Goal: Information Seeking & Learning: Learn about a topic

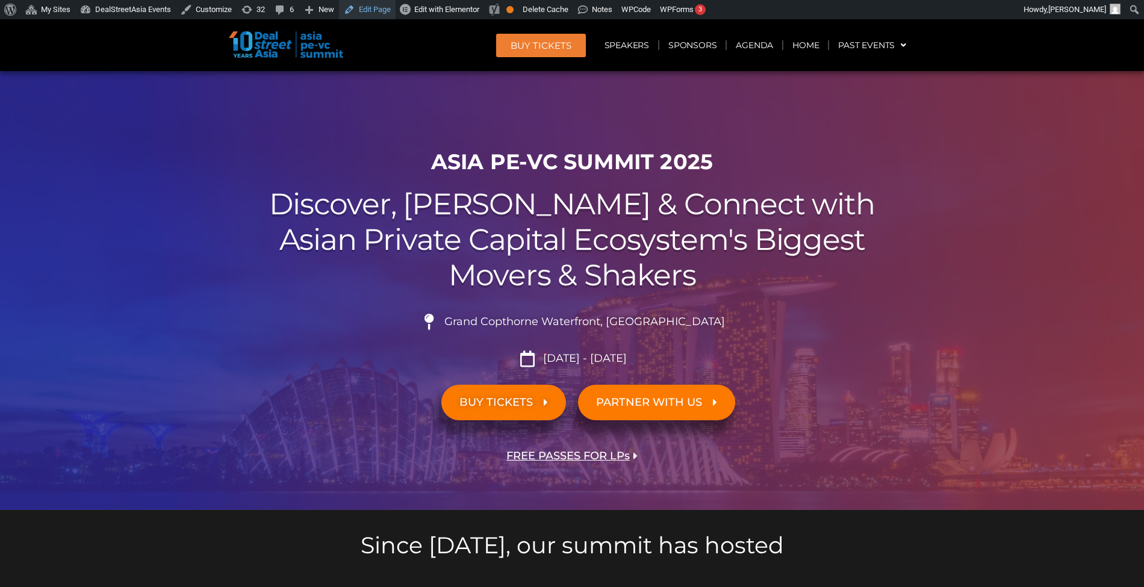
click at [369, 10] on link "Edit Page" at bounding box center [367, 9] width 57 height 19
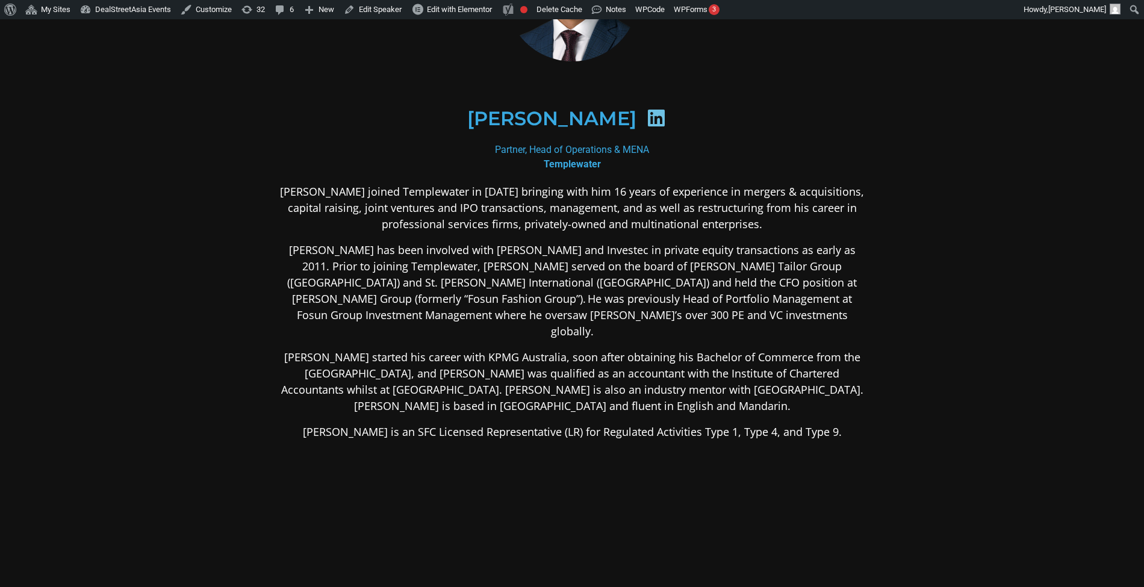
scroll to position [145, 0]
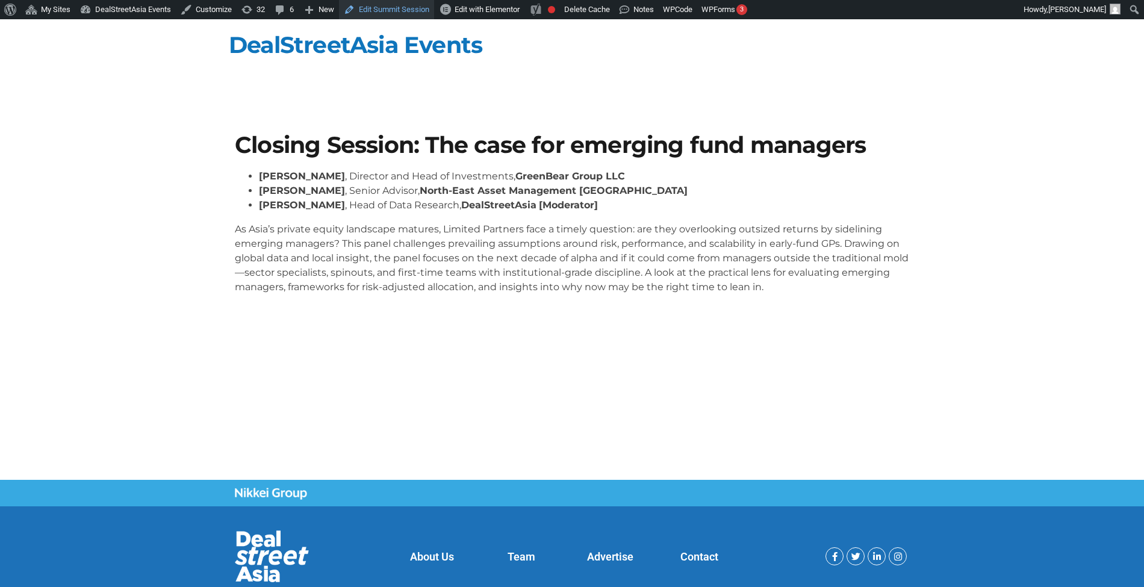
click at [400, 4] on link "Edit Summit Session" at bounding box center [386, 9] width 95 height 19
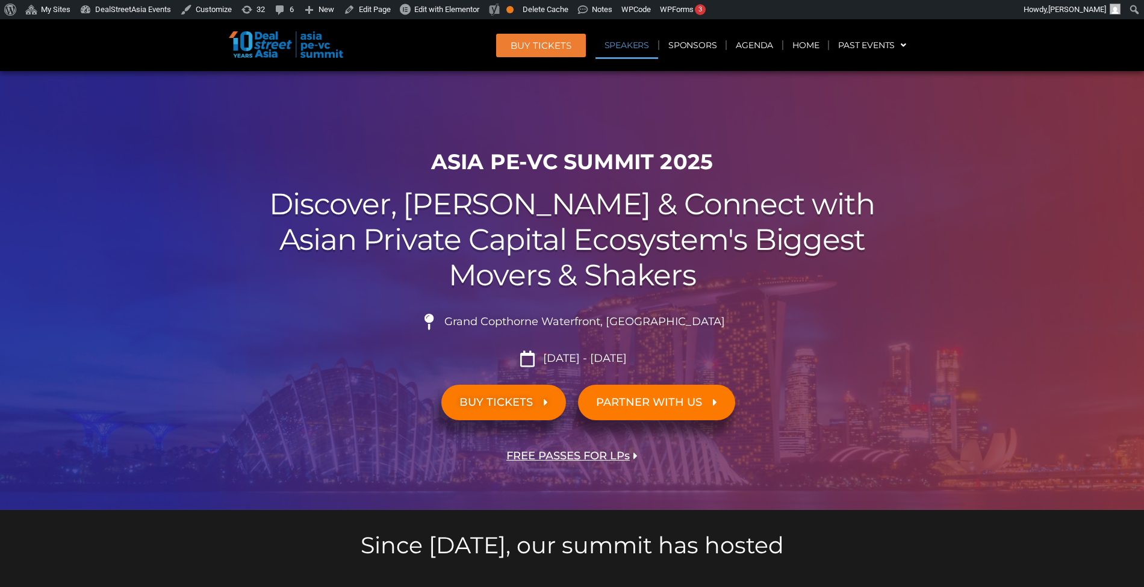
click at [611, 40] on link "Speakers" at bounding box center [627, 45] width 63 height 28
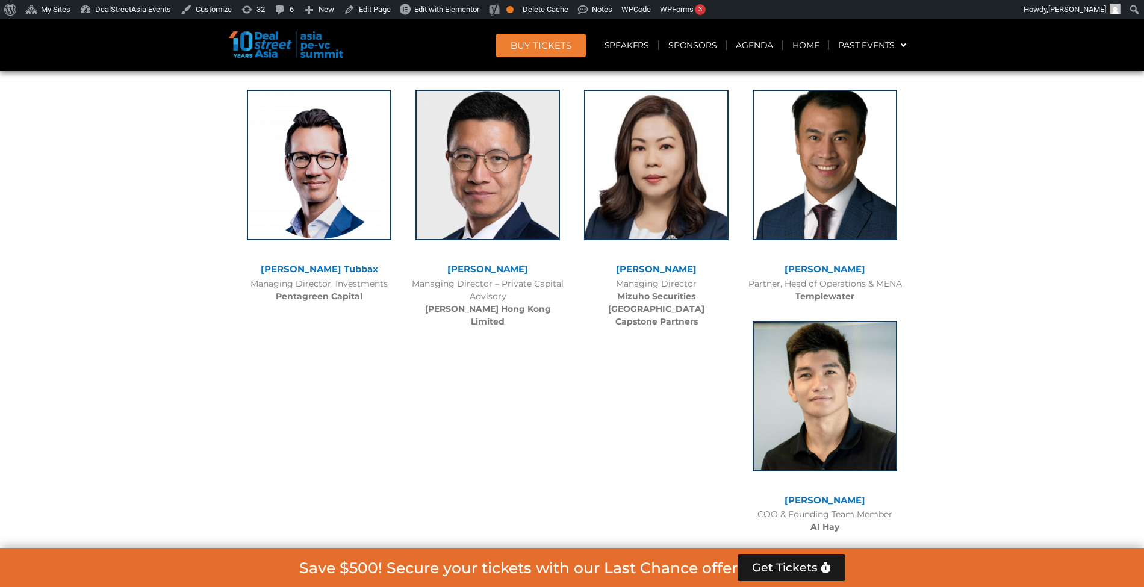
scroll to position [7494, 0]
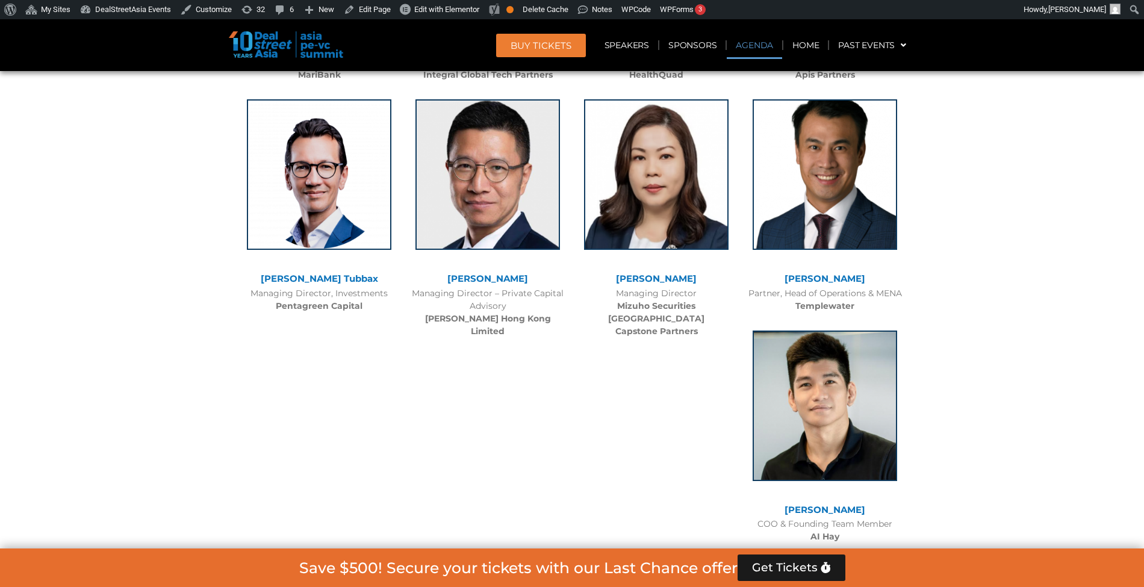
click at [755, 41] on link "Agenda" at bounding box center [754, 45] width 55 height 28
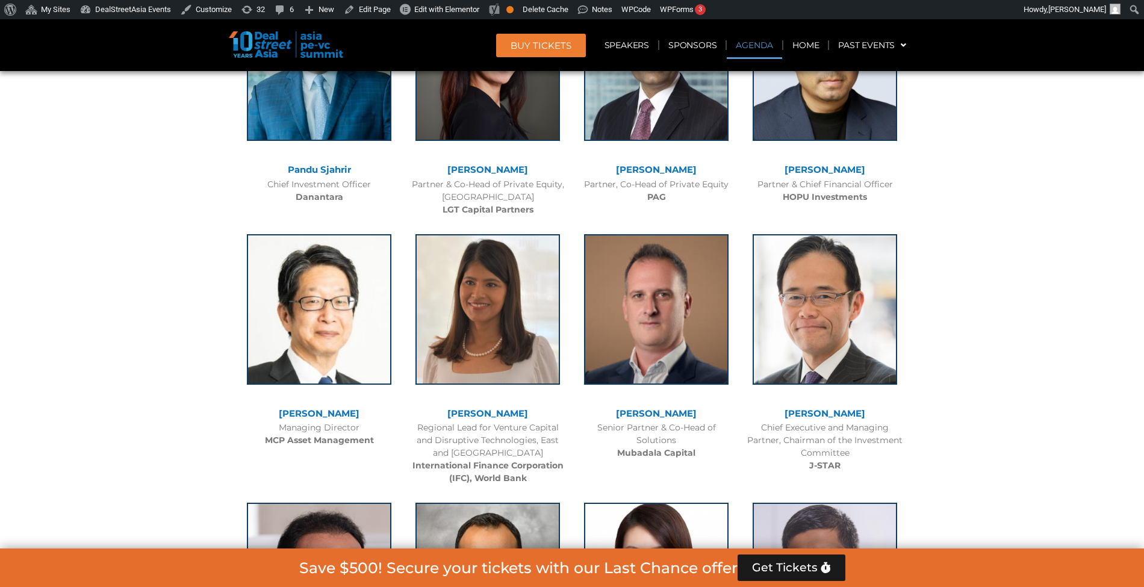
scroll to position [630, 0]
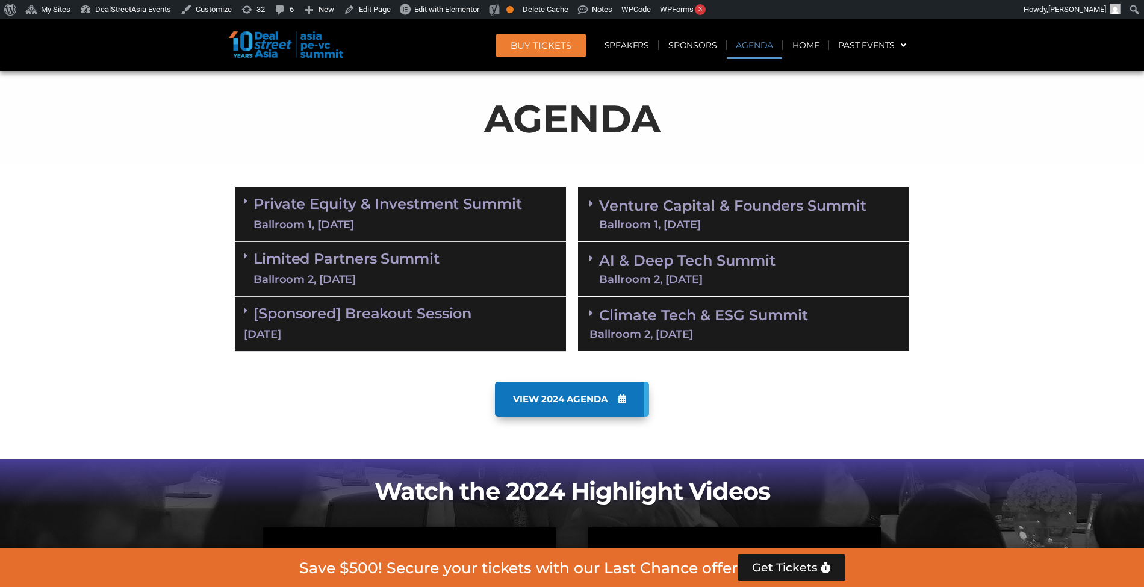
click at [458, 287] on div "Limited Partners Summit Ballroom 2, 10 Sept" at bounding box center [400, 269] width 331 height 55
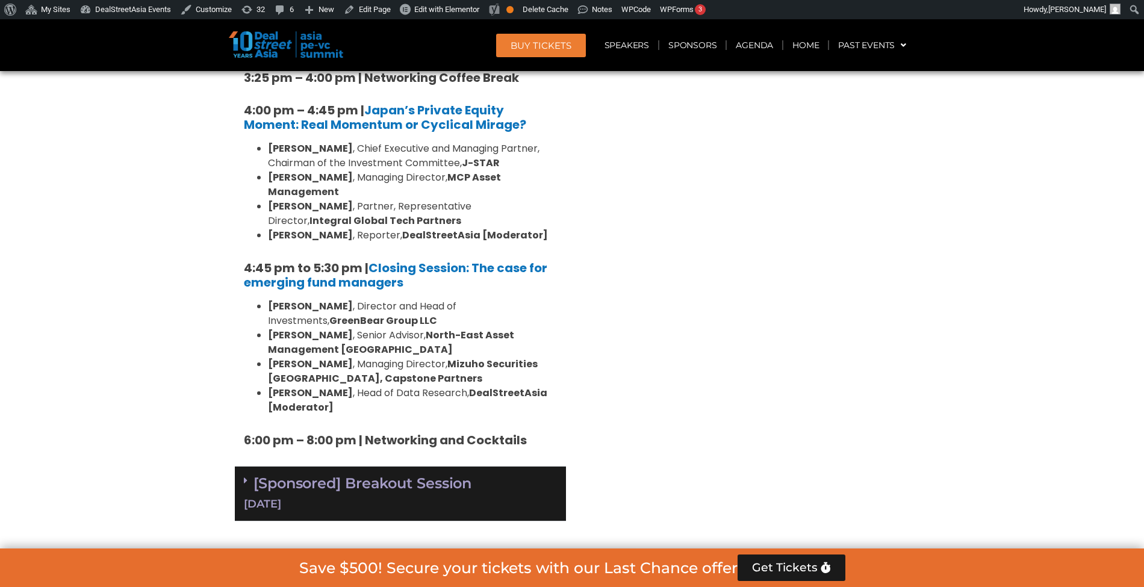
scroll to position [1768, 0]
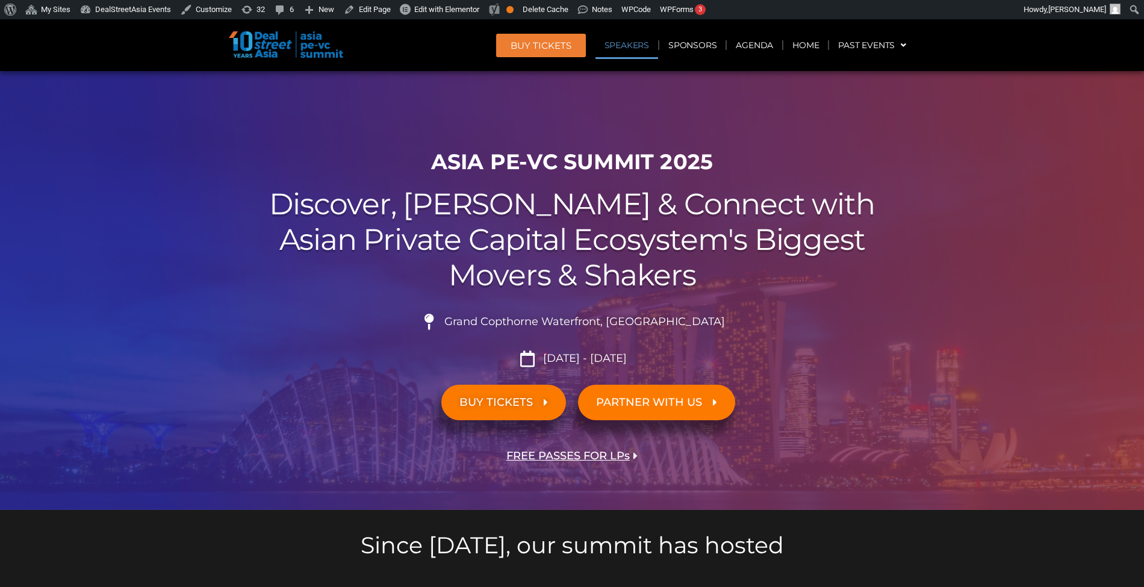
click at [637, 40] on link "Speakers" at bounding box center [627, 45] width 63 height 28
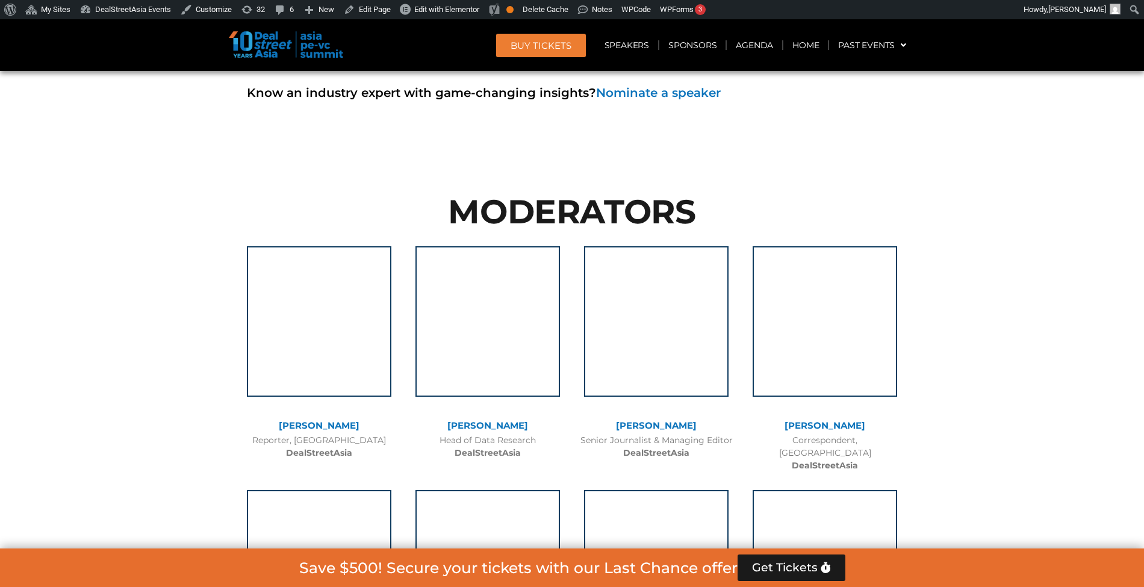
scroll to position [7511, 0]
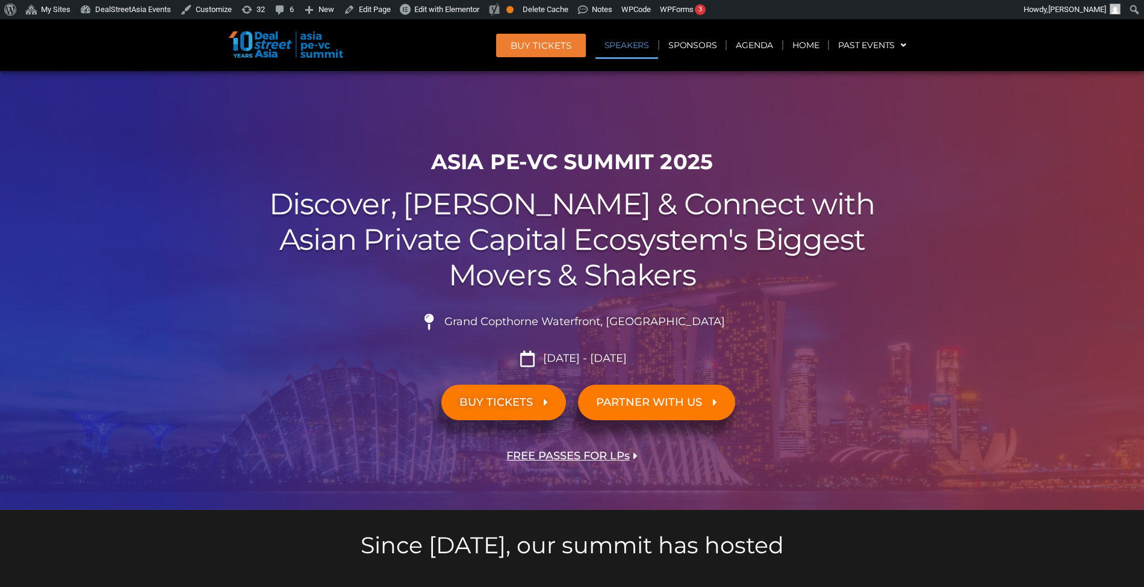
click at [619, 44] on link "Speakers" at bounding box center [627, 45] width 63 height 28
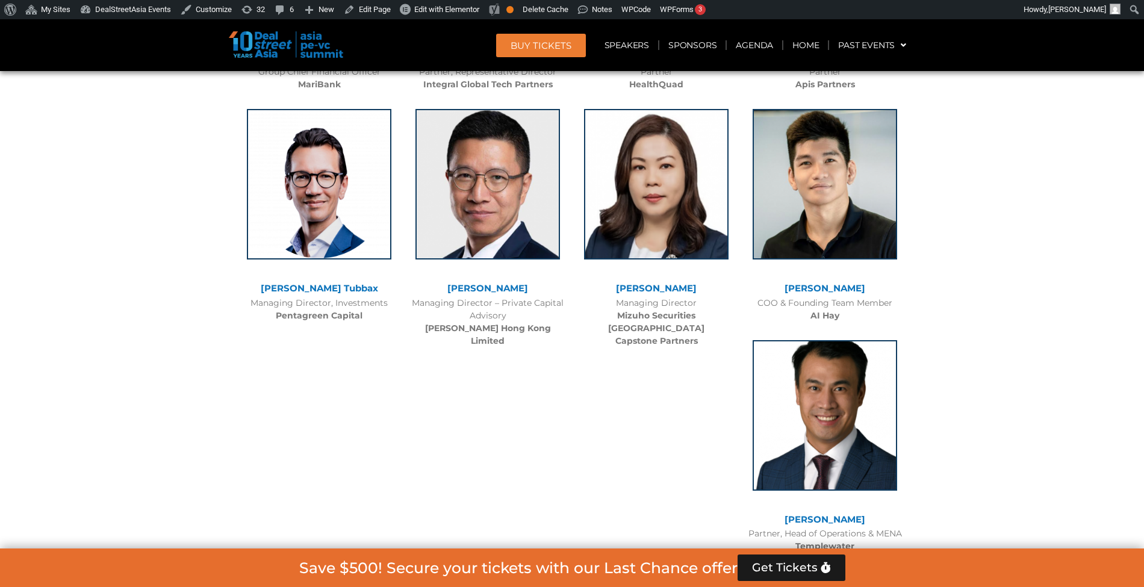
scroll to position [7485, 0]
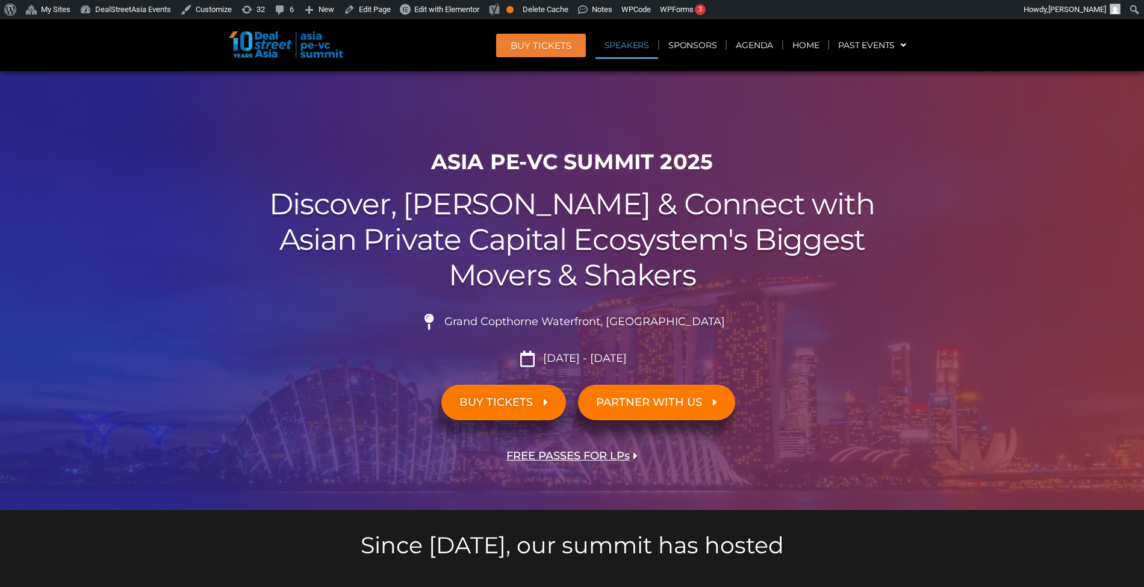
click at [640, 40] on link "Speakers" at bounding box center [627, 45] width 63 height 28
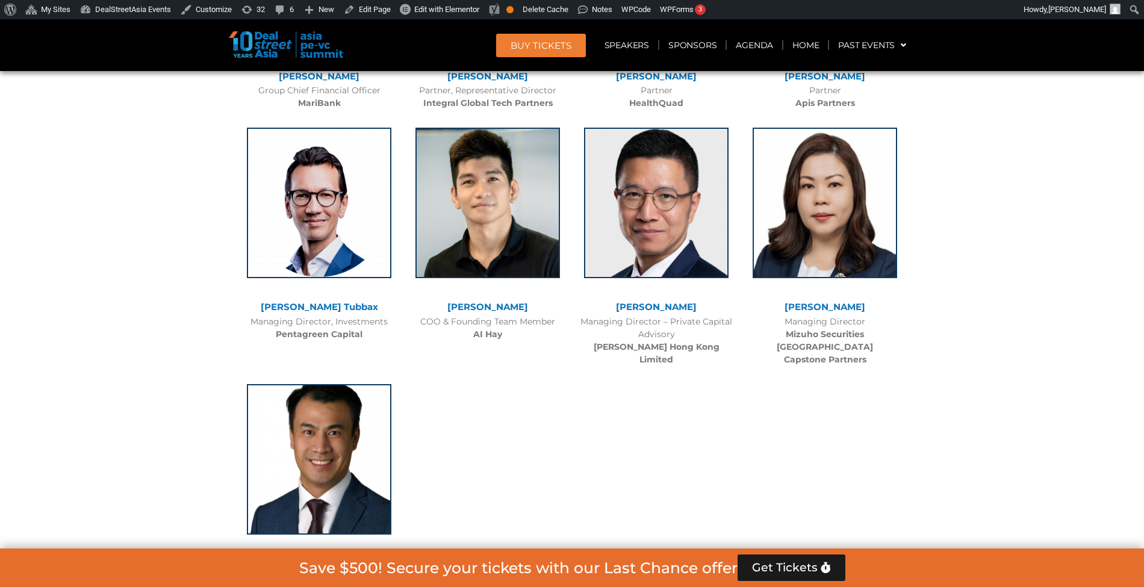
scroll to position [7440, 0]
